Goal: Task Accomplishment & Management: Manage account settings

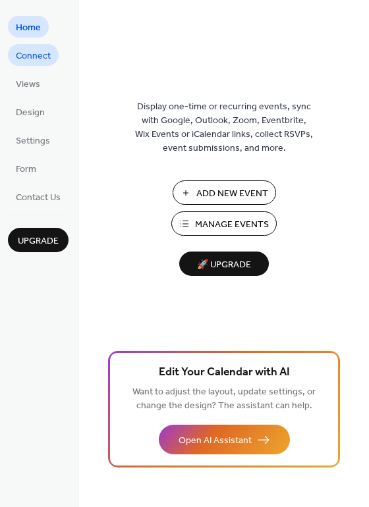
click at [41, 56] on span "Connect" at bounding box center [33, 56] width 35 height 14
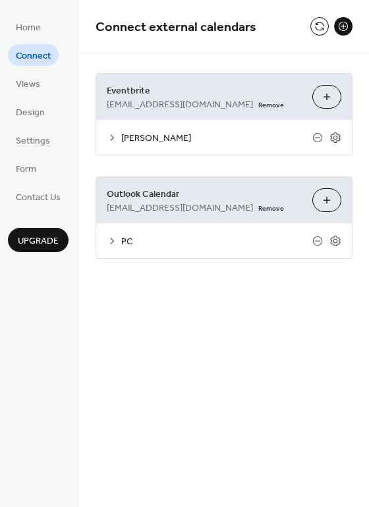
click at [107, 246] on icon at bounding box center [112, 241] width 11 height 11
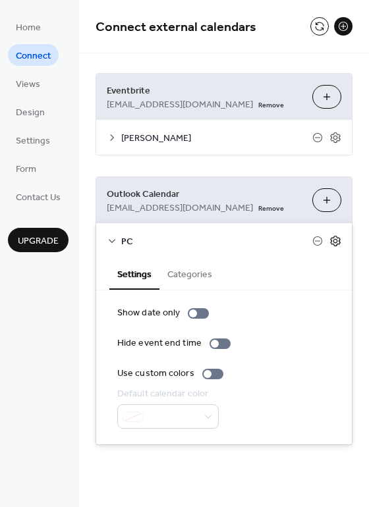
click at [339, 247] on icon at bounding box center [335, 241] width 12 height 12
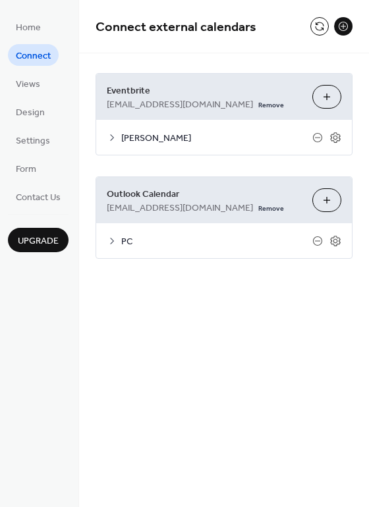
click at [175, 249] on span "PC" at bounding box center [216, 242] width 191 height 14
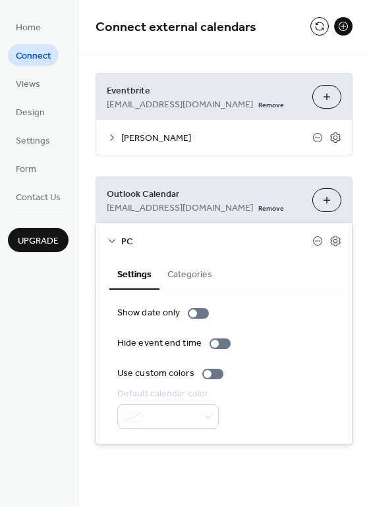
click at [201, 289] on button "Categories" at bounding box center [189, 273] width 61 height 30
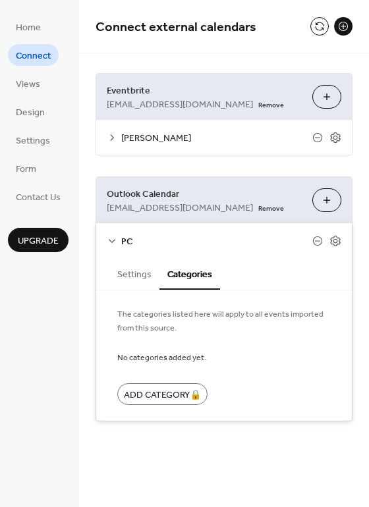
click at [130, 280] on button "Settings" at bounding box center [134, 273] width 50 height 30
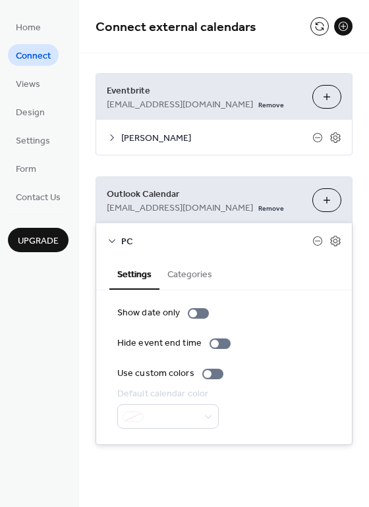
click at [150, 482] on div "**********" at bounding box center [224, 242] width 290 height 485
click at [109, 246] on icon at bounding box center [112, 241] width 11 height 11
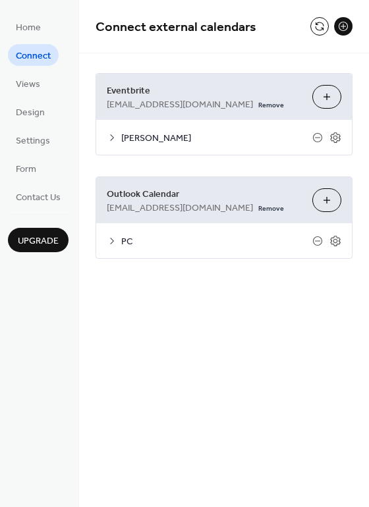
click at [123, 132] on span "[PERSON_NAME]" at bounding box center [216, 139] width 191 height 14
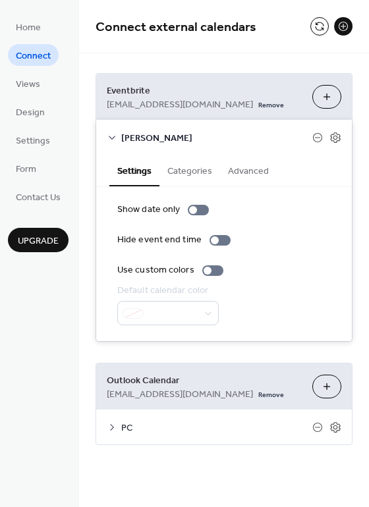
click at [123, 132] on span "[PERSON_NAME]" at bounding box center [216, 139] width 191 height 14
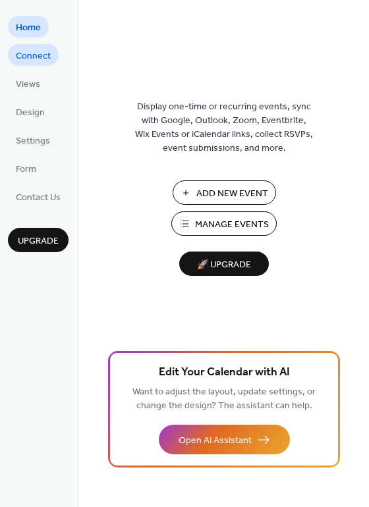
click at [47, 55] on span "Connect" at bounding box center [33, 56] width 35 height 14
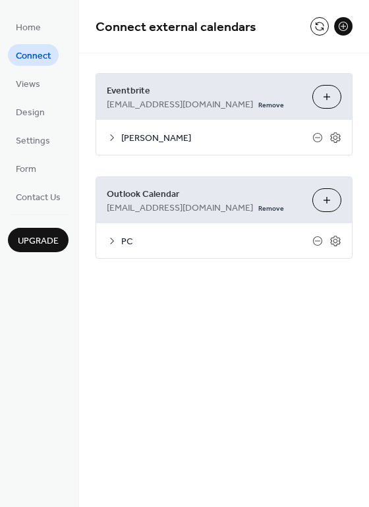
click at [134, 249] on span "PC" at bounding box center [216, 242] width 191 height 14
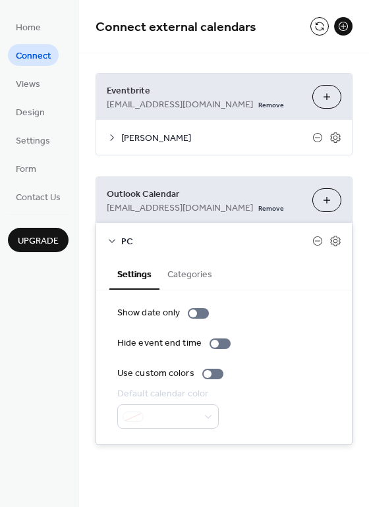
click at [197, 288] on button "Categories" at bounding box center [189, 273] width 61 height 30
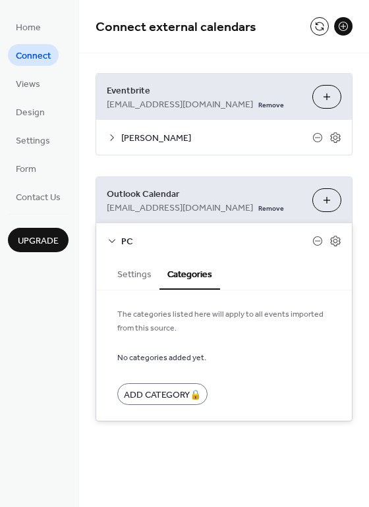
click at [136, 284] on button "Settings" at bounding box center [134, 273] width 50 height 30
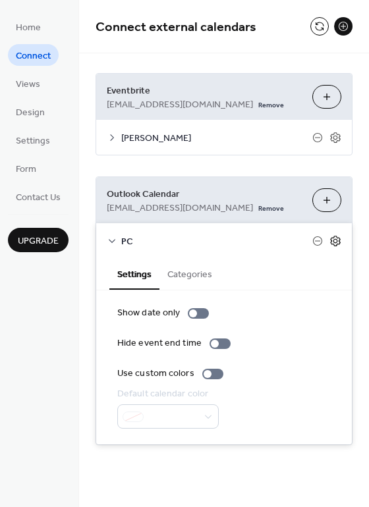
click at [337, 246] on icon at bounding box center [335, 241] width 10 height 11
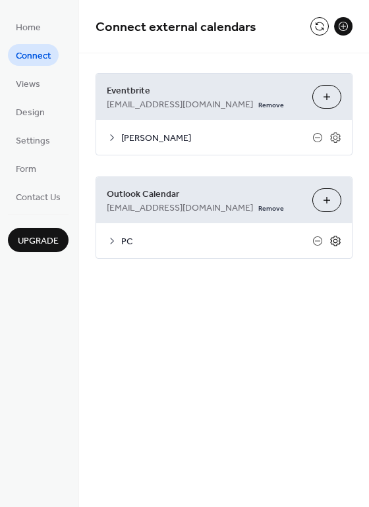
click at [337, 246] on icon at bounding box center [335, 241] width 10 height 11
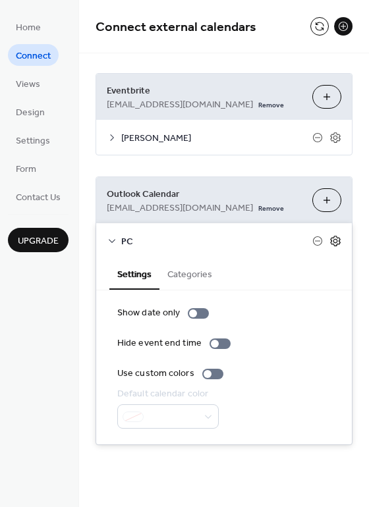
click at [337, 246] on icon at bounding box center [335, 241] width 10 height 11
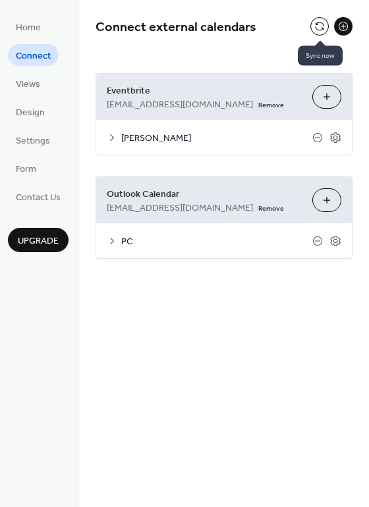
click at [318, 28] on button at bounding box center [319, 26] width 18 height 18
click at [177, 134] on span "[PERSON_NAME]" at bounding box center [216, 139] width 191 height 14
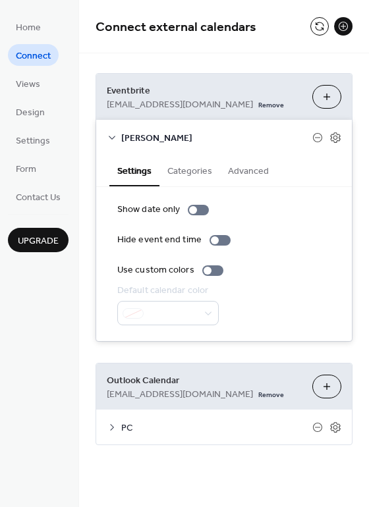
click at [177, 134] on span "[PERSON_NAME]" at bounding box center [216, 139] width 191 height 14
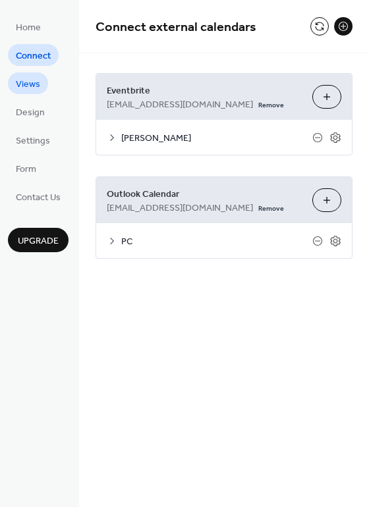
click at [32, 89] on span "Views" at bounding box center [28, 85] width 24 height 14
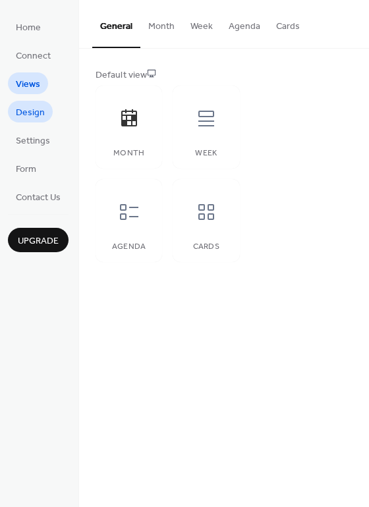
click at [31, 111] on span "Design" at bounding box center [30, 113] width 29 height 14
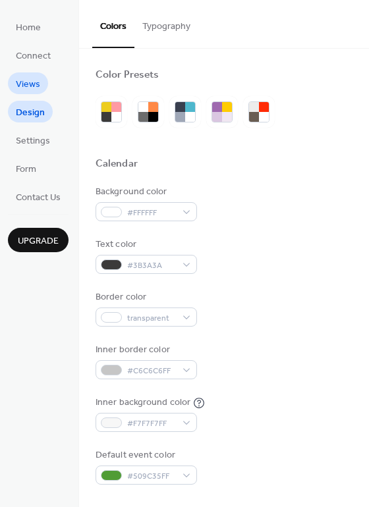
click at [34, 88] on span "Views" at bounding box center [28, 85] width 24 height 14
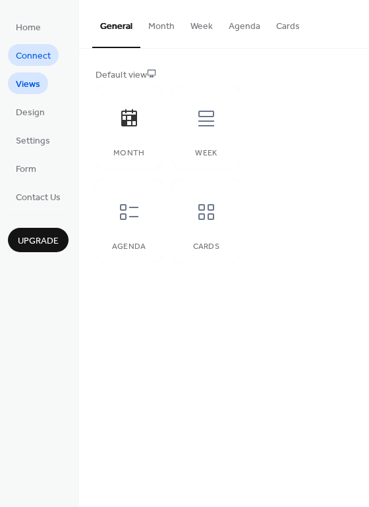
click at [43, 51] on span "Connect" at bounding box center [33, 56] width 35 height 14
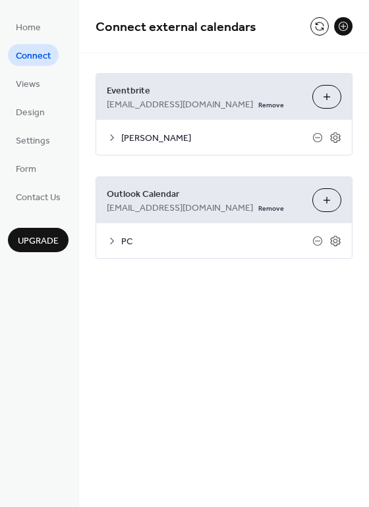
click at [185, 96] on span "Eventbrite" at bounding box center [204, 91] width 195 height 14
click at [119, 139] on div "[PERSON_NAME]" at bounding box center [224, 137] width 256 height 35
click at [111, 136] on icon at bounding box center [112, 137] width 11 height 11
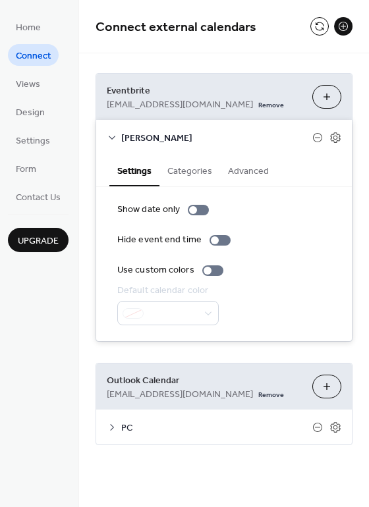
click at [182, 167] on button "Categories" at bounding box center [189, 170] width 61 height 30
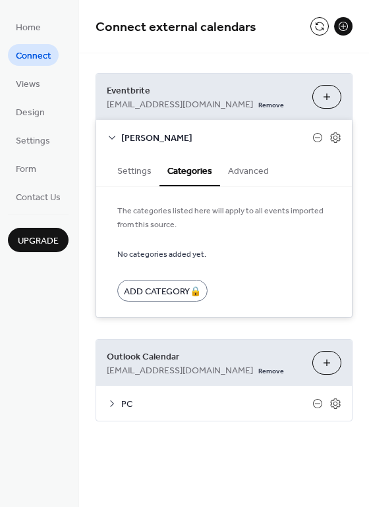
click at [118, 173] on button "Settings" at bounding box center [134, 170] width 50 height 30
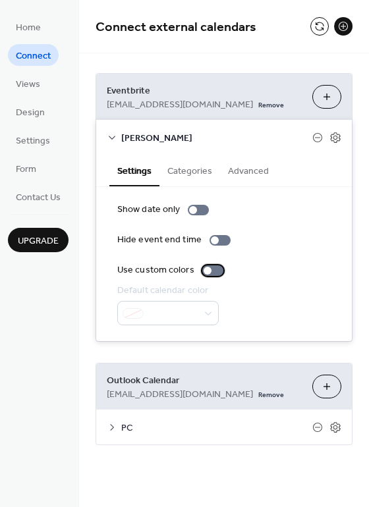
click at [208, 271] on div at bounding box center [208, 271] width 8 height 8
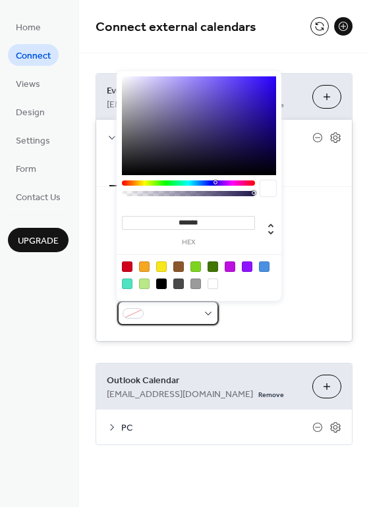
click at [196, 318] on span at bounding box center [173, 315] width 49 height 14
click at [229, 265] on div at bounding box center [230, 267] width 11 height 11
type input "*******"
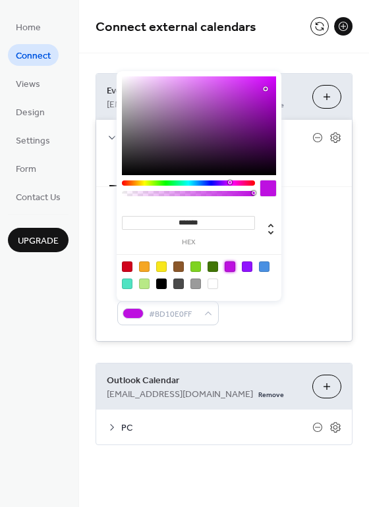
click at [273, 323] on div "Default calendar color #BD10E0FF" at bounding box center [223, 305] width 213 height 42
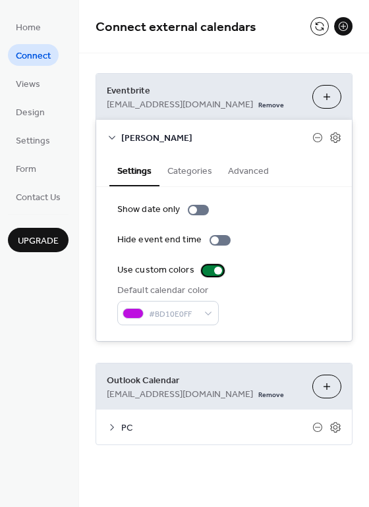
click at [209, 271] on div at bounding box center [212, 270] width 21 height 11
click at [287, 294] on div "Default calendar color #BD10E0FF" at bounding box center [223, 305] width 213 height 42
click at [208, 57] on div "**********" at bounding box center [224, 259] width 290 height 412
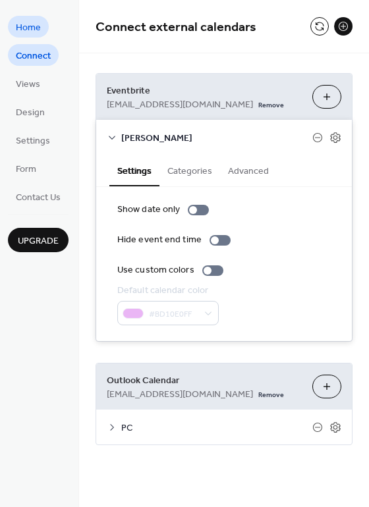
click at [22, 28] on span "Home" at bounding box center [28, 28] width 25 height 14
